Goal: Answer question/provide support

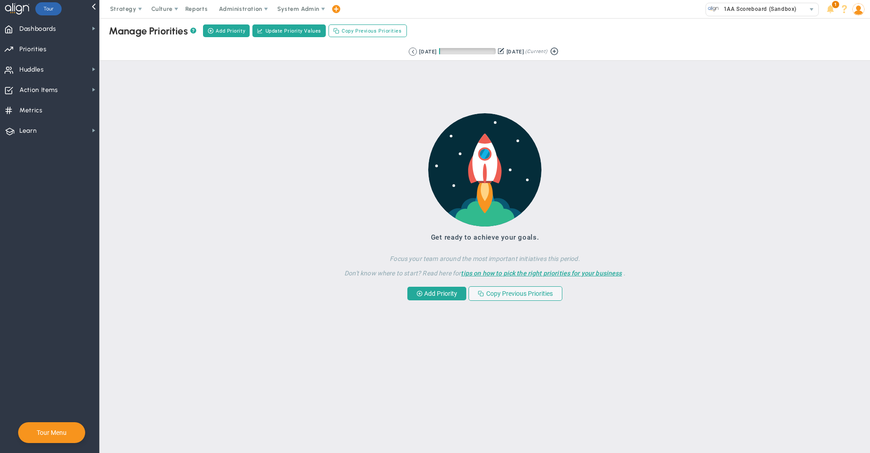
click at [308, 6] on span "System Admin" at bounding box center [298, 8] width 42 height 7
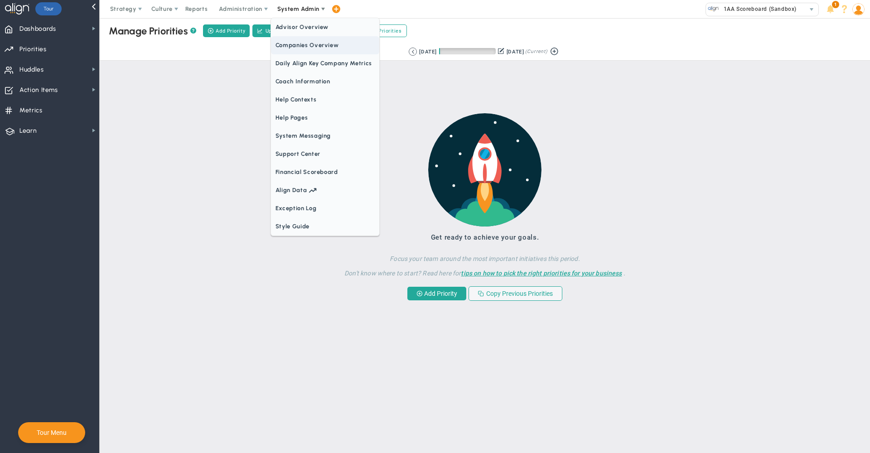
click at [306, 46] on span "Companies Overview" at bounding box center [325, 45] width 108 height 18
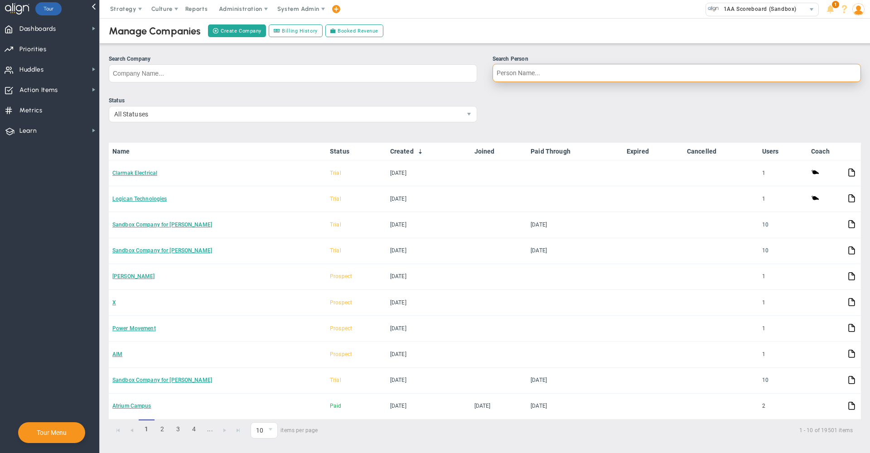
click at [515, 72] on input "Search Person" at bounding box center [676, 73] width 368 height 18
type input "[PERSON_NAME]"
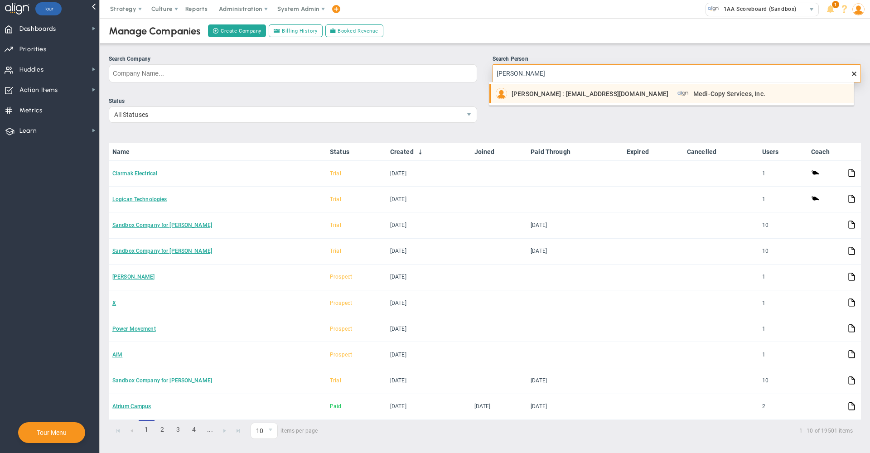
click at [529, 97] on span "[PERSON_NAME] : [EMAIL_ADDRESS][DOMAIN_NAME]" at bounding box center [589, 94] width 157 height 6
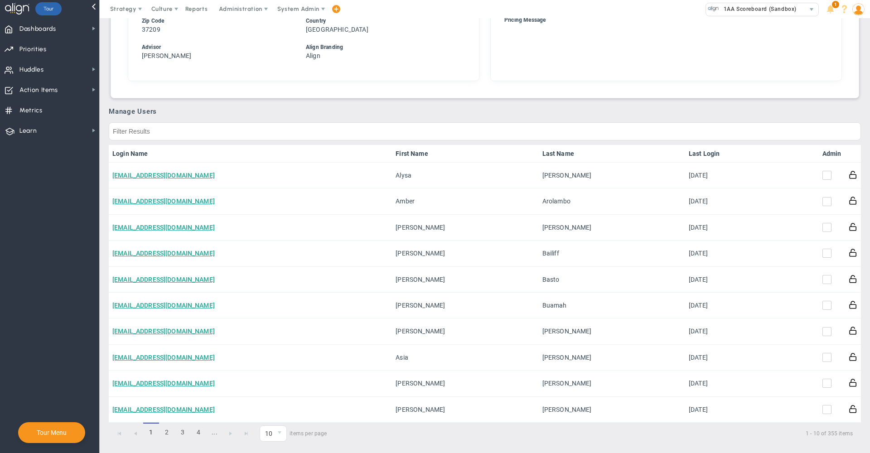
scroll to position [408, 0]
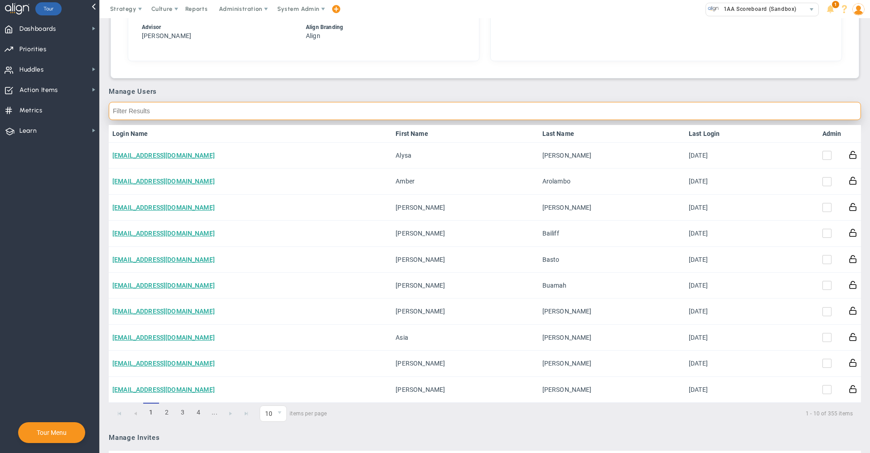
click at [723, 112] on input "text" at bounding box center [485, 111] width 752 height 18
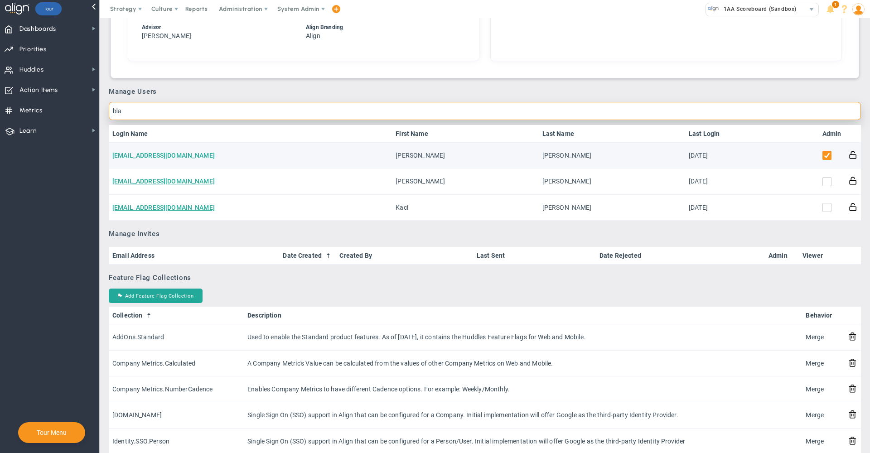
type input "bla"
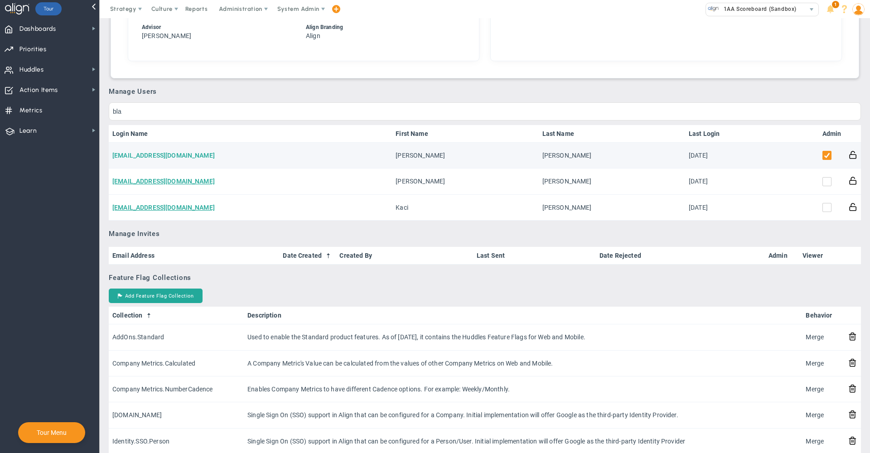
click at [156, 158] on link "[EMAIL_ADDRESS][DOMAIN_NAME]" at bounding box center [163, 155] width 102 height 7
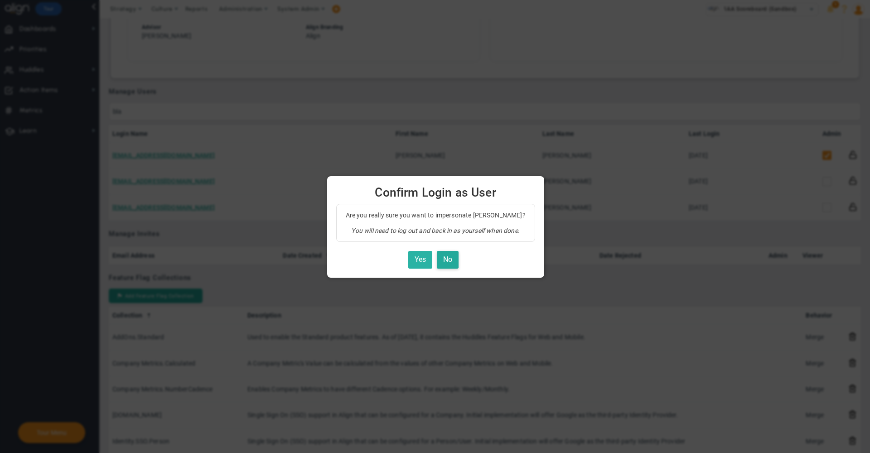
click at [417, 257] on button "Yes" at bounding box center [420, 260] width 24 height 18
